Goal: Navigation & Orientation: Go to known website

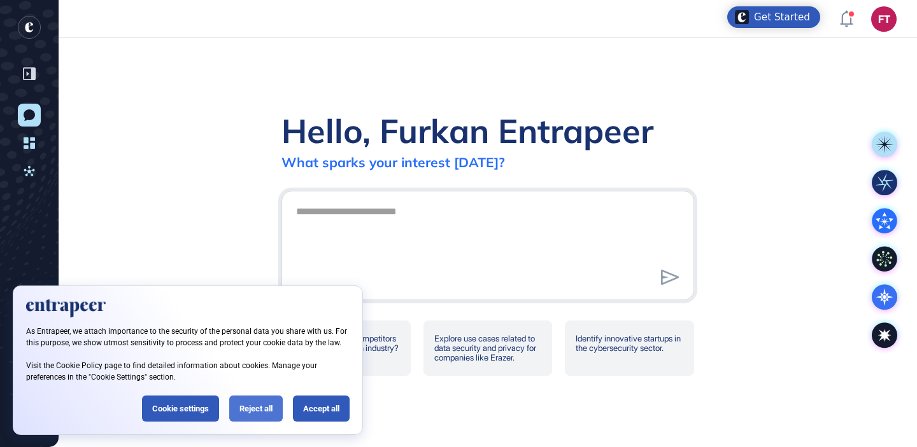
click at [250, 411] on div "Reject all" at bounding box center [255, 409] width 53 height 26
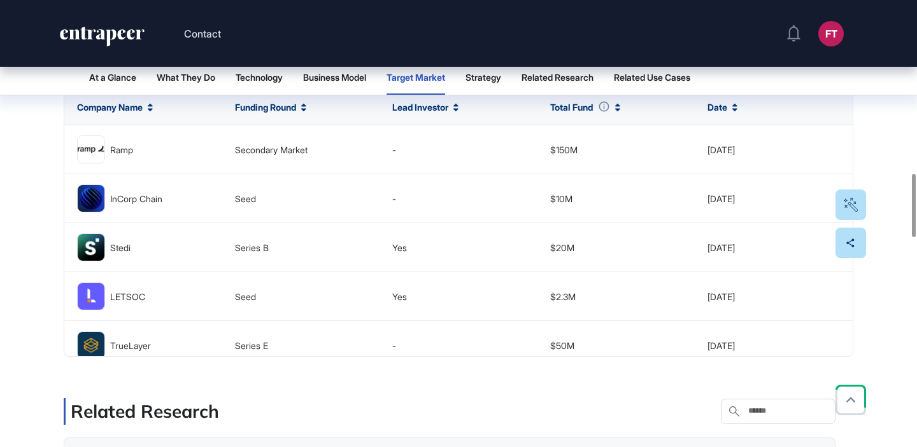
scroll to position [1190, 0]
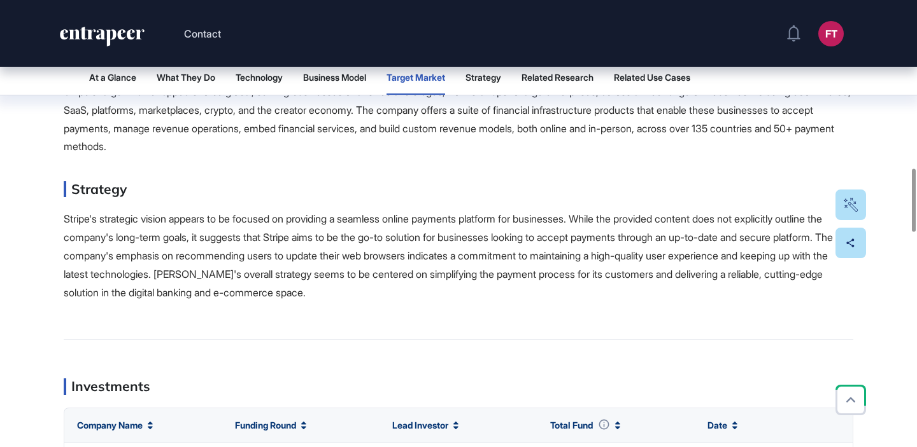
click at [122, 34] on icon "entrapeer-logo" at bounding box center [102, 37] width 87 height 20
